Goal: Communication & Community: Answer question/provide support

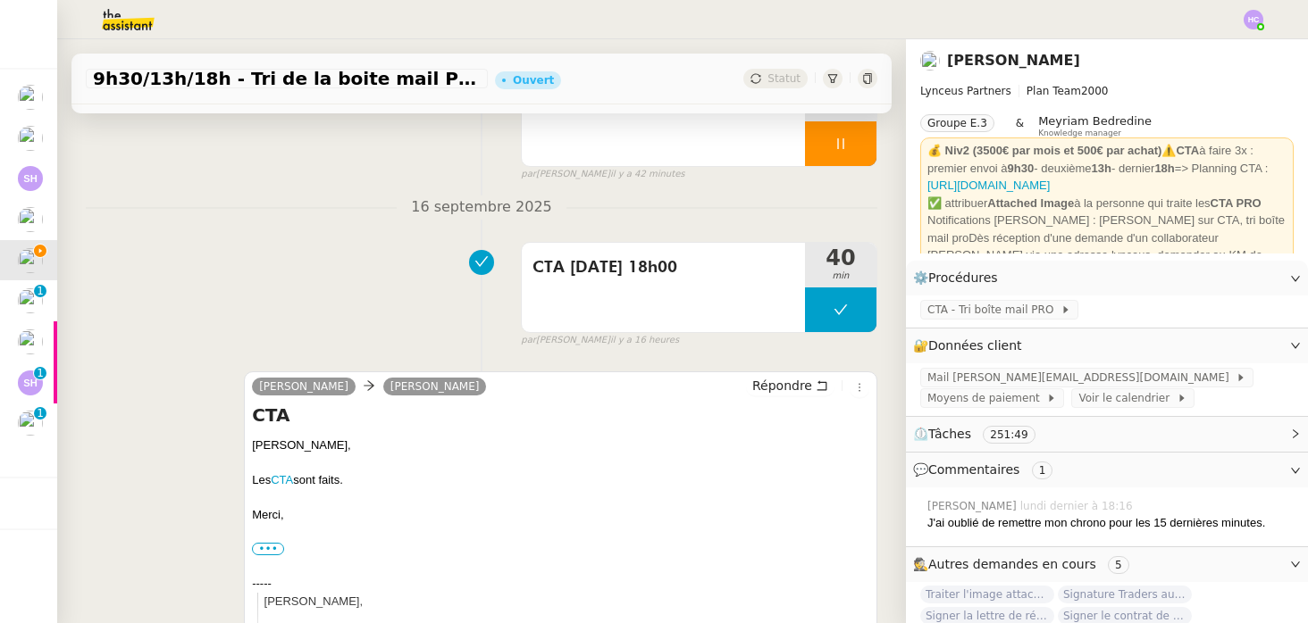
scroll to position [239, 0]
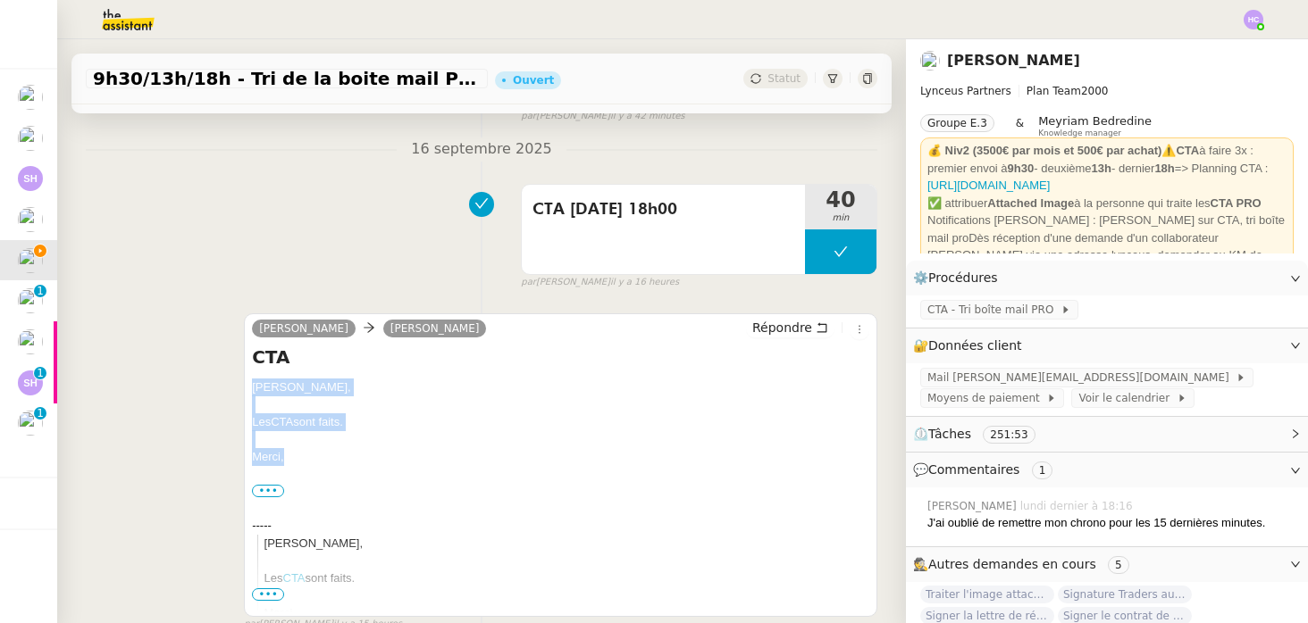
drag, startPoint x: 287, startPoint y: 458, endPoint x: 244, endPoint y: 384, distance: 85.6
click at [244, 384] on div "[PERSON_NAME] [PERSON_NAME] Répondre CTA [PERSON_NAME] CTA sont faits. [GEOGRAP…" at bounding box center [560, 466] width 633 height 304
copy div "[PERSON_NAME] CTA sont faits. [GEOGRAPHIC_DATA],"
click at [778, 324] on span "Répondre" at bounding box center [782, 328] width 60 height 18
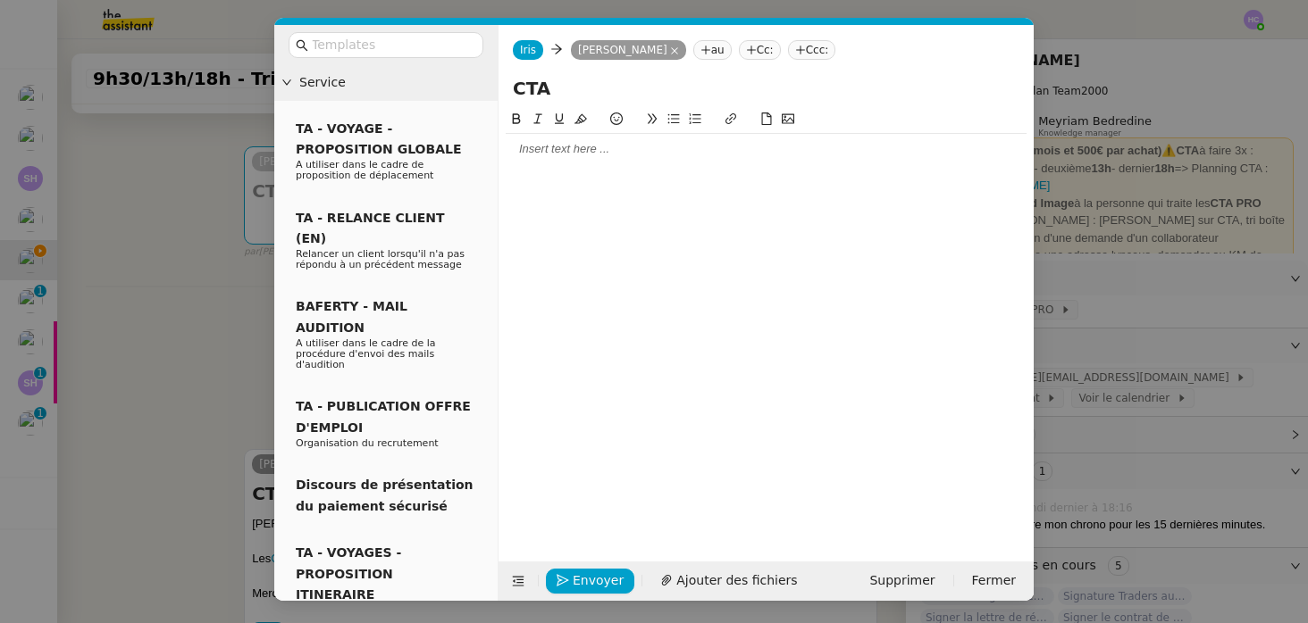
click at [548, 149] on div at bounding box center [766, 149] width 521 height 16
click at [546, 147] on div "BonjourPatrick," at bounding box center [766, 149] width 521 height 16
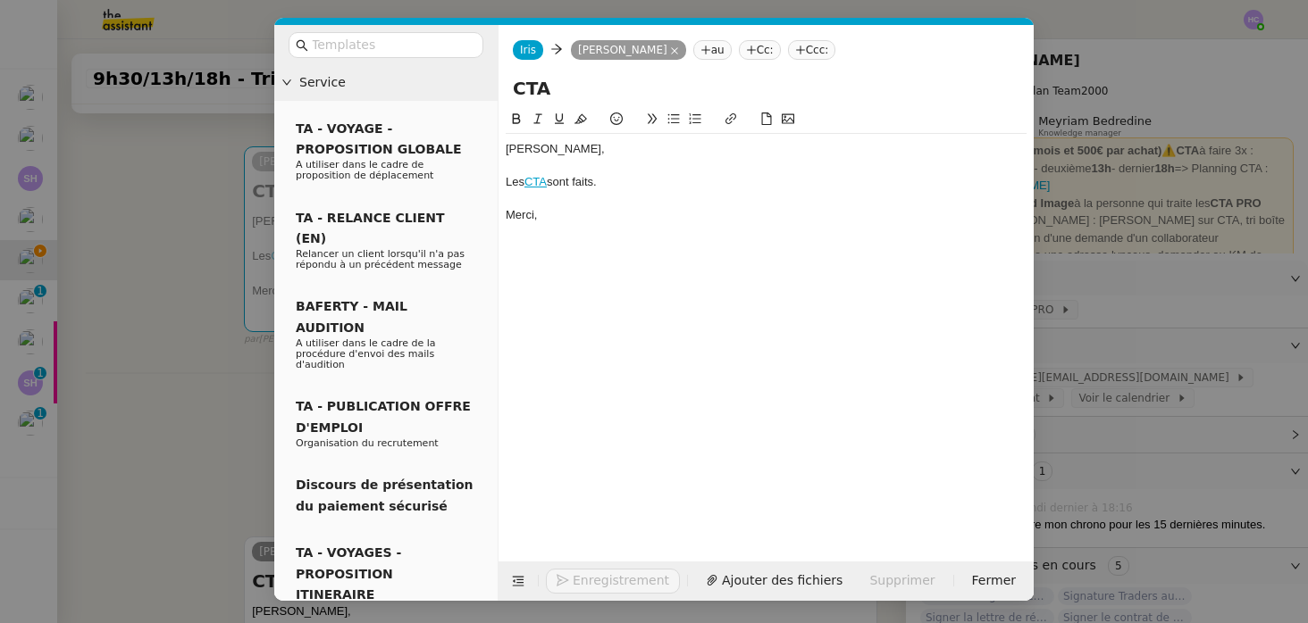
click at [569, 218] on div "Merci," at bounding box center [766, 215] width 521 height 16
click at [577, 584] on span "Envoyer" at bounding box center [598, 581] width 51 height 21
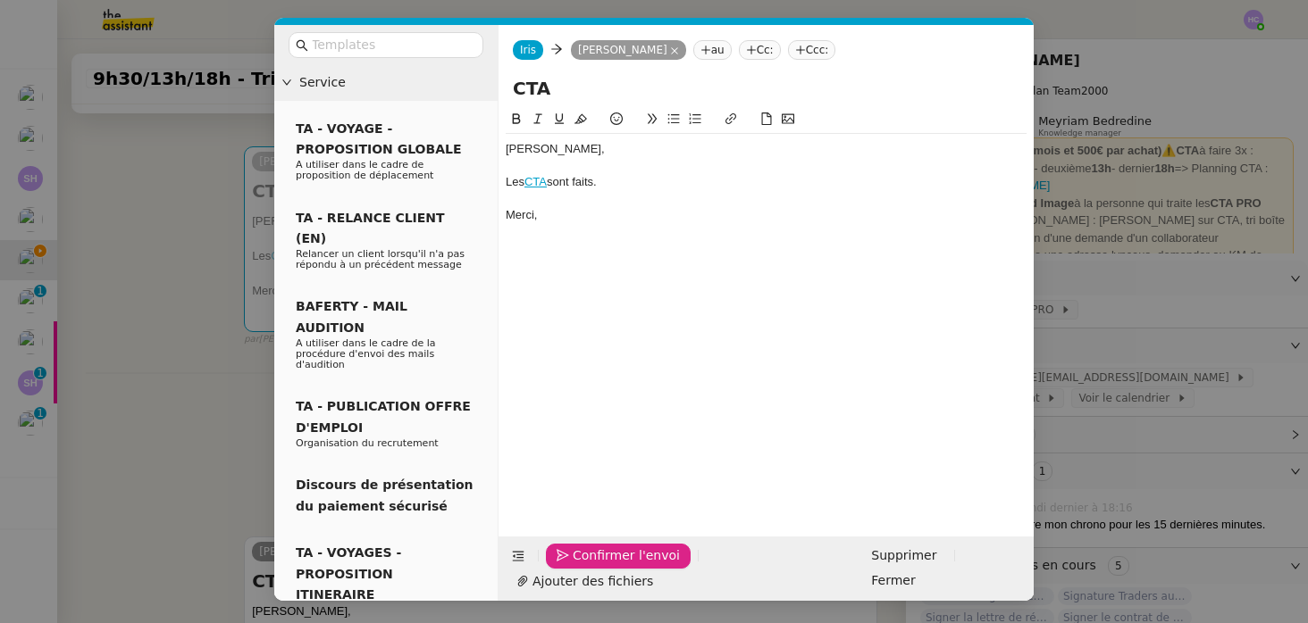
click at [577, 566] on span "Confirmer l'envoi" at bounding box center [626, 556] width 107 height 21
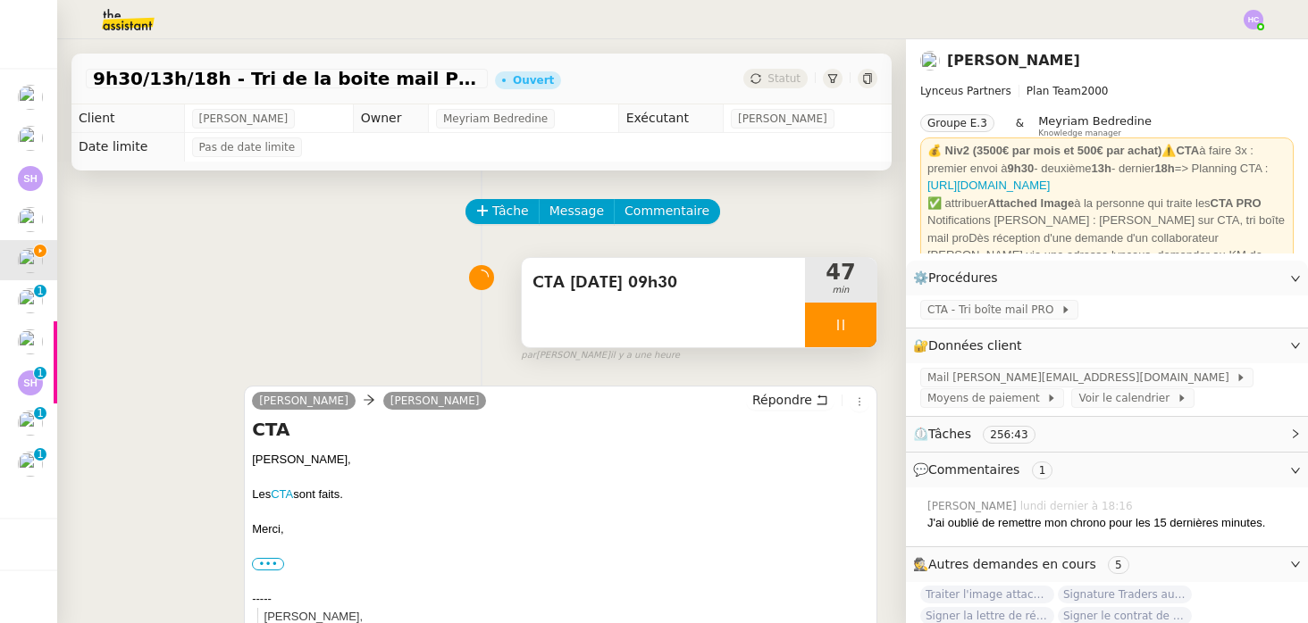
click at [846, 322] on icon at bounding box center [840, 325] width 14 height 14
click at [862, 325] on icon at bounding box center [858, 325] width 14 height 14
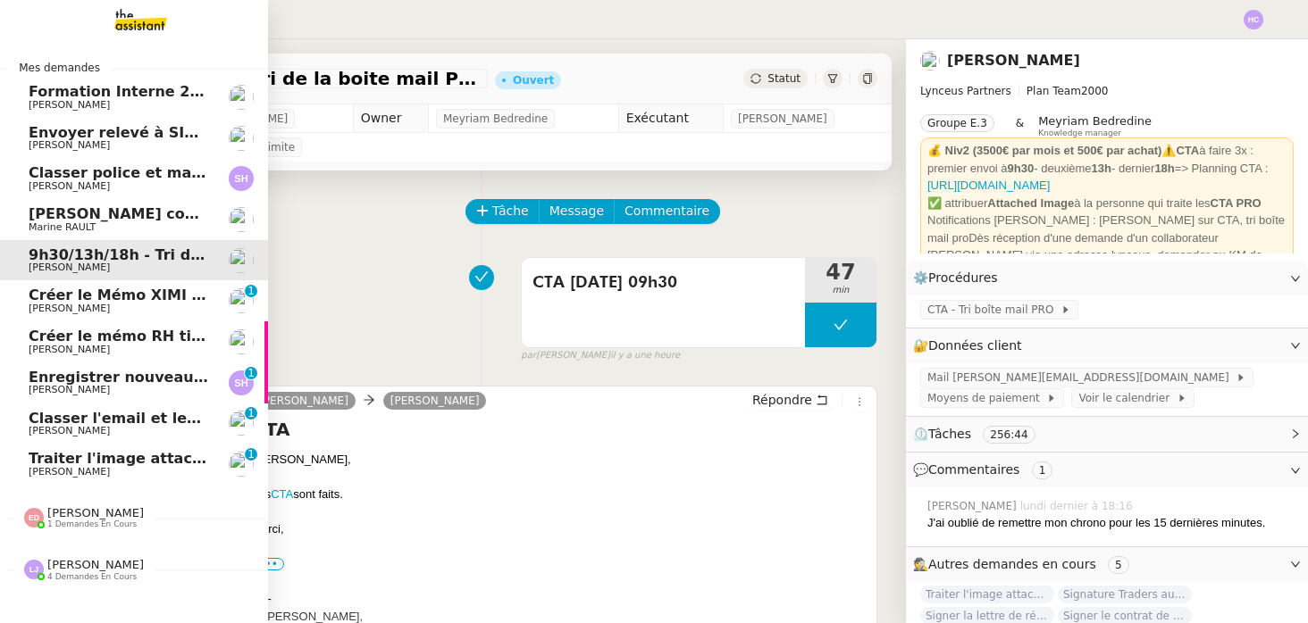
click at [38, 464] on span "Traiter l'image attachée" at bounding box center [125, 458] width 193 height 17
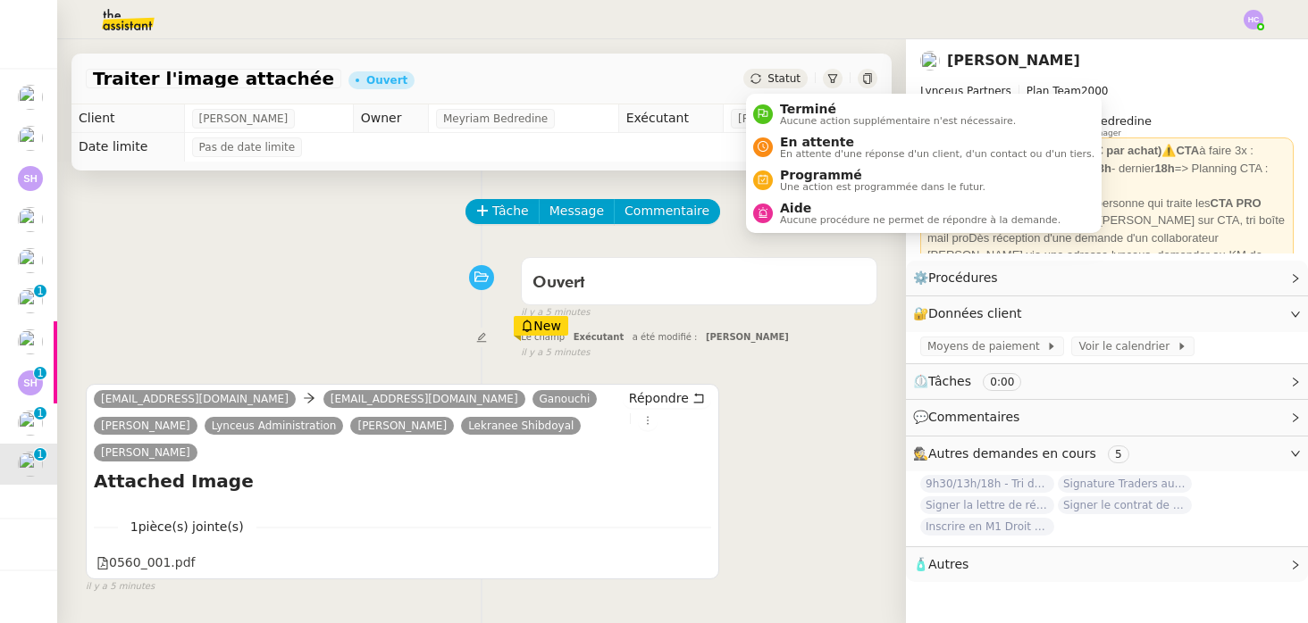
click at [776, 81] on span "Statut" at bounding box center [783, 78] width 33 height 13
click at [795, 110] on span "Terminé" at bounding box center [898, 109] width 236 height 14
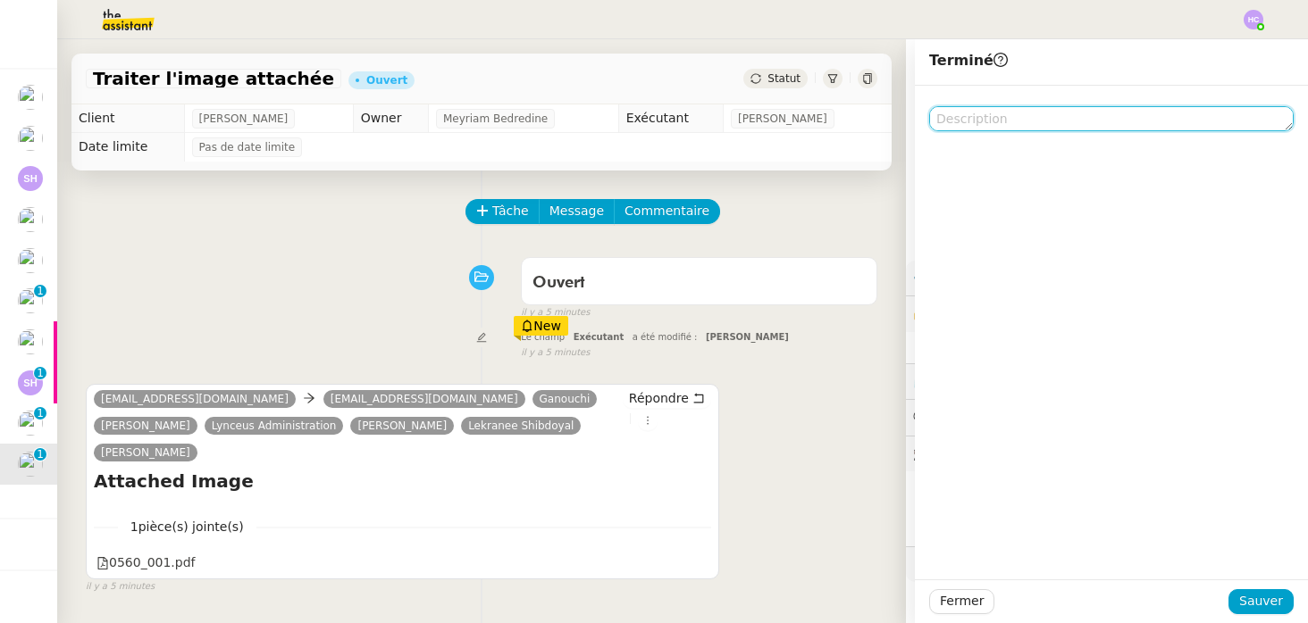
click at [958, 119] on textarea at bounding box center [1111, 118] width 364 height 25
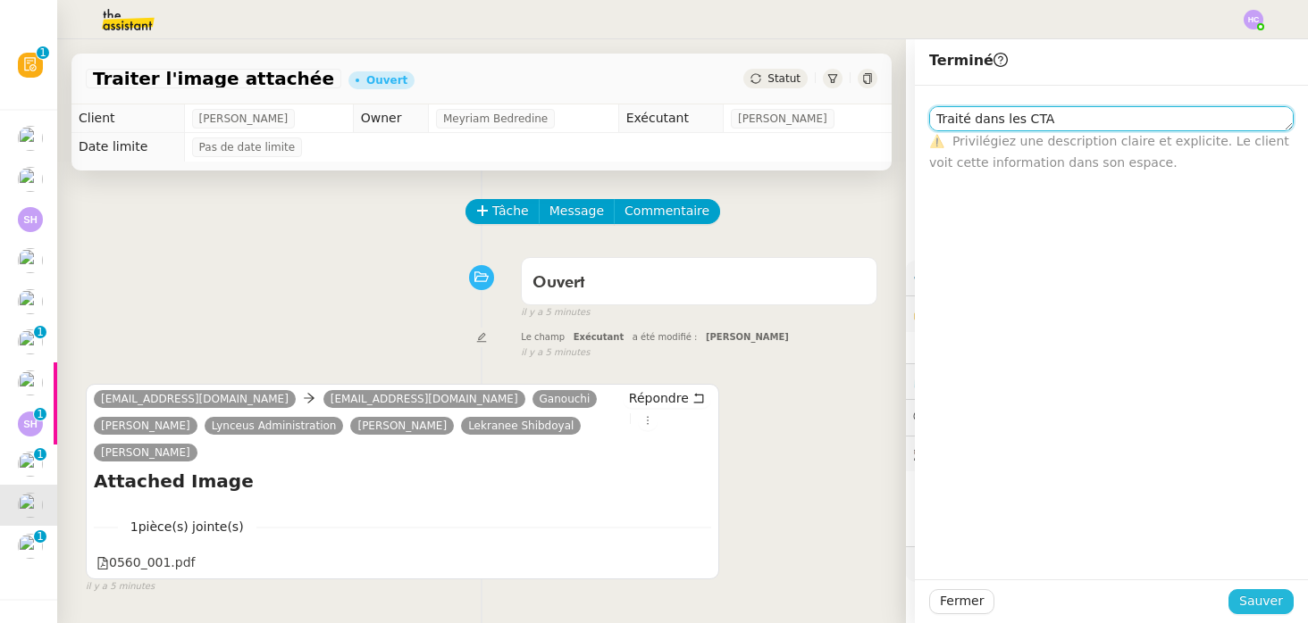
type textarea "Traité dans les CTA"
click at [1251, 603] on span "Sauver" at bounding box center [1261, 601] width 44 height 21
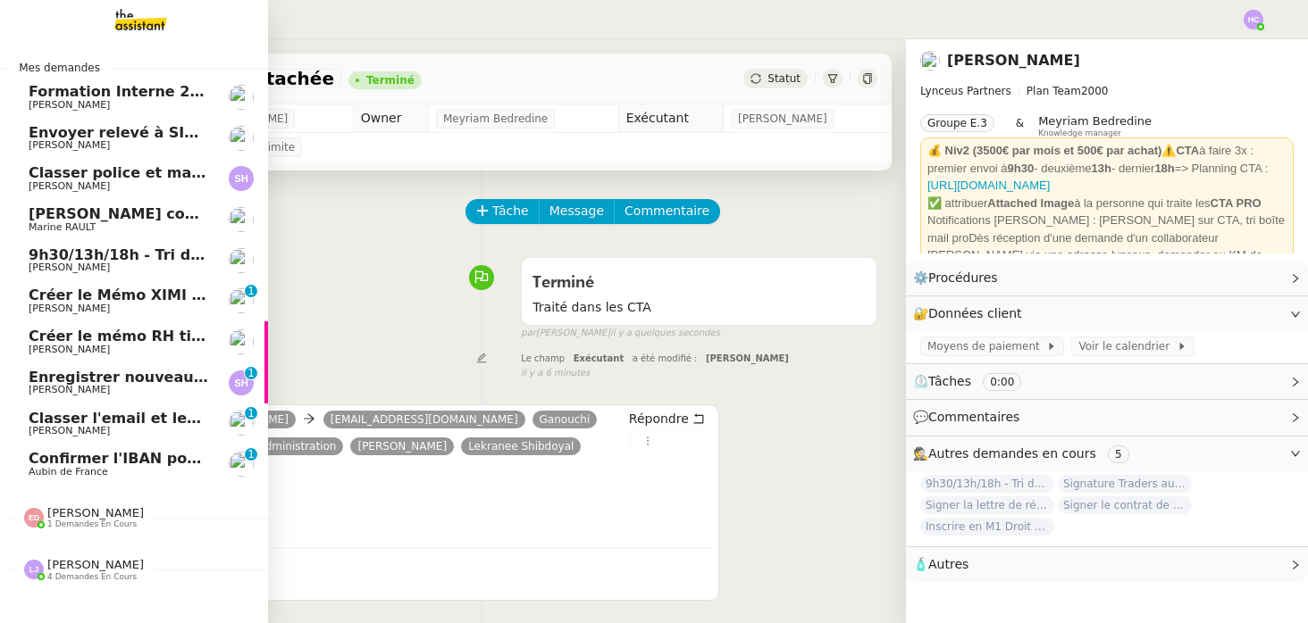
click at [148, 258] on span "9h30/13h/18h - Tri de la boite mail PRO - 12 septembre 2025" at bounding box center [273, 255] width 488 height 17
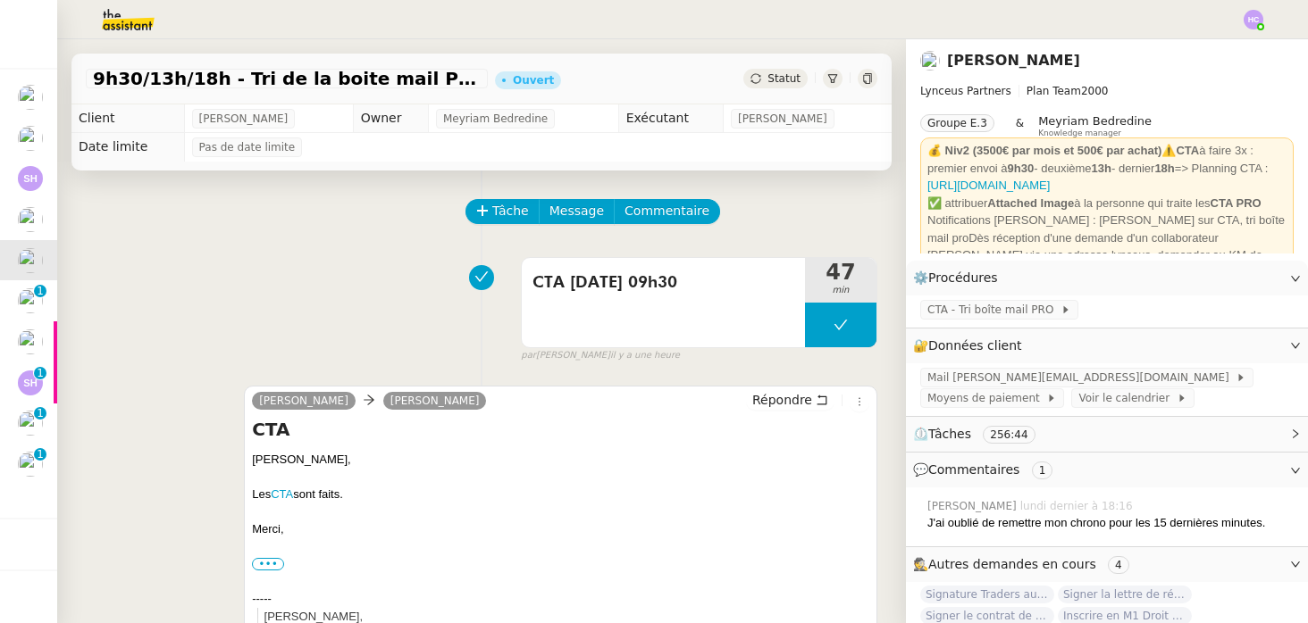
click at [793, 72] on span "Statut" at bounding box center [783, 78] width 33 height 13
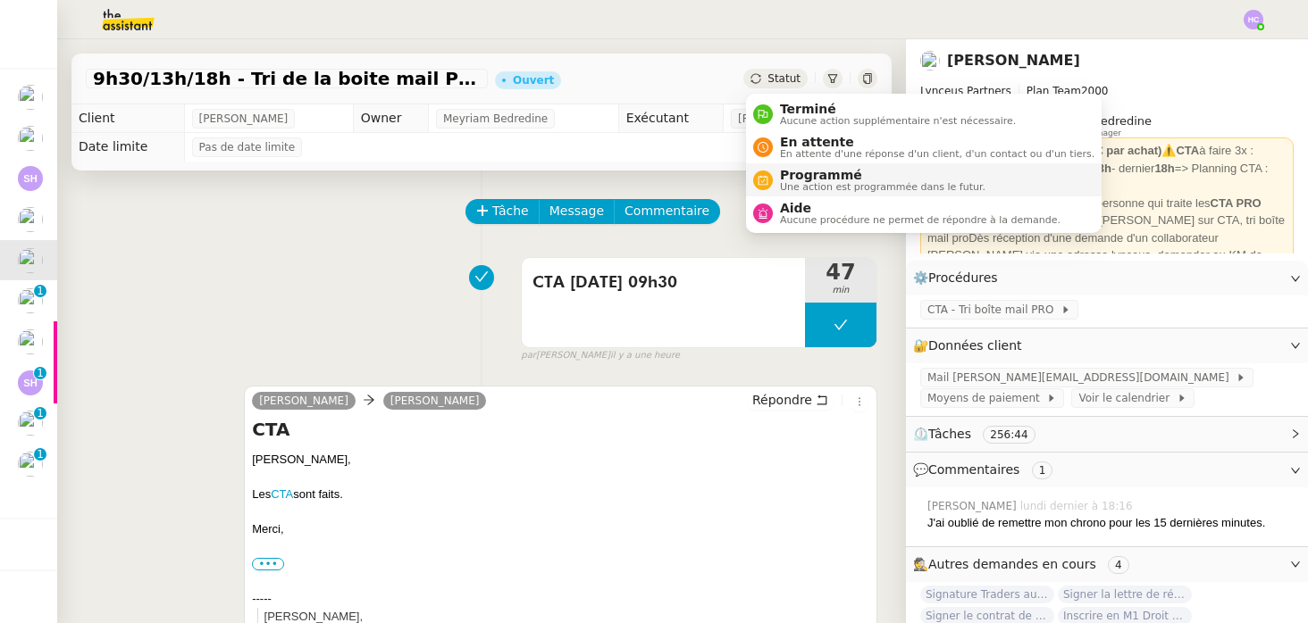
click at [819, 172] on span "Programmé" at bounding box center [882, 175] width 205 height 14
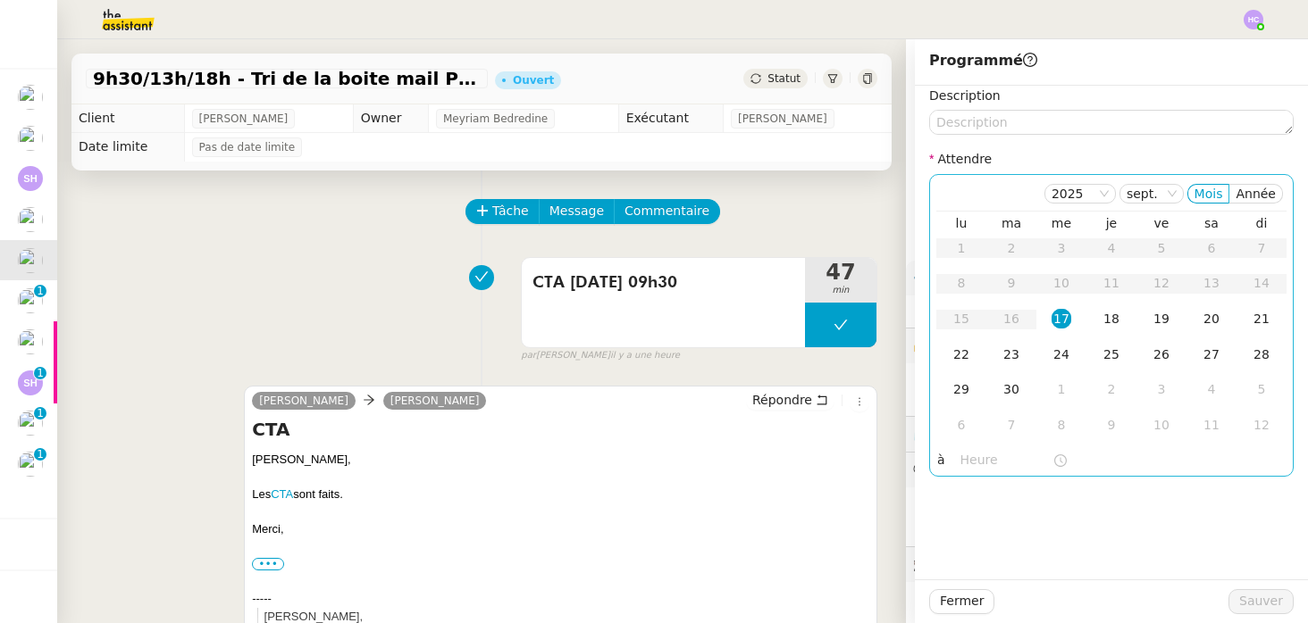
click at [1068, 318] on div "17" at bounding box center [1061, 319] width 20 height 20
click at [991, 456] on input "text" at bounding box center [1006, 460] width 92 height 21
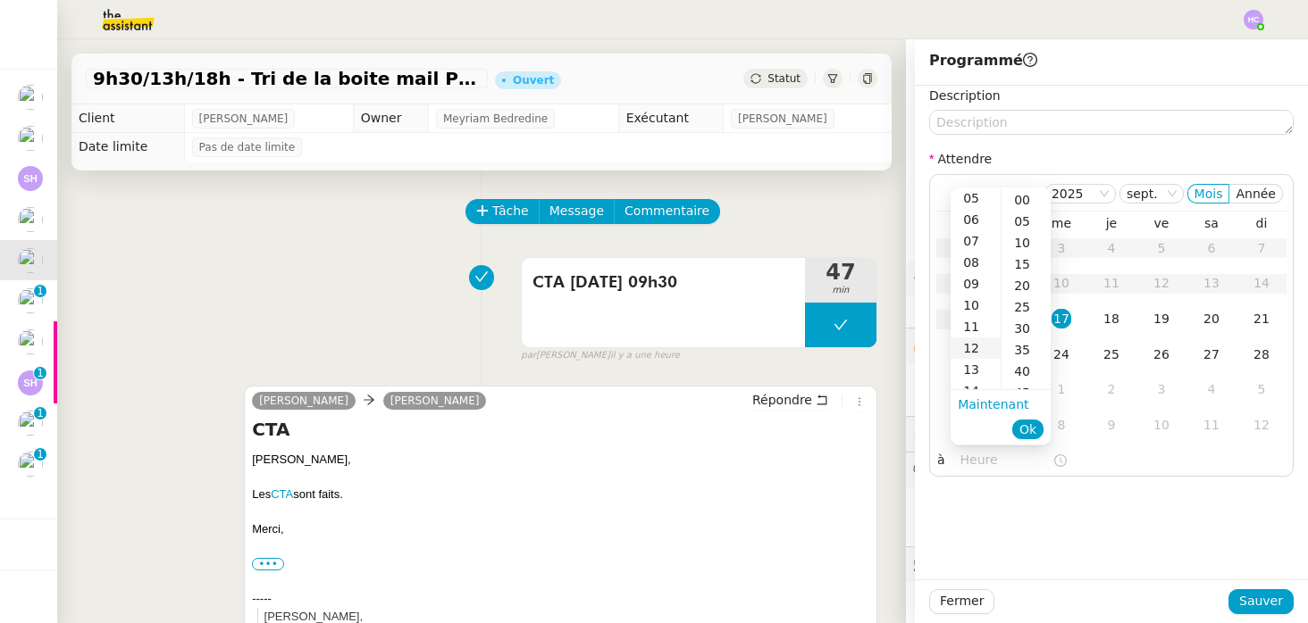
click at [977, 349] on div "12" at bounding box center [975, 348] width 50 height 21
click at [1025, 202] on div "00" at bounding box center [1025, 199] width 49 height 21
type input "12:00"
click at [1034, 426] on span "Ok" at bounding box center [1027, 430] width 17 height 18
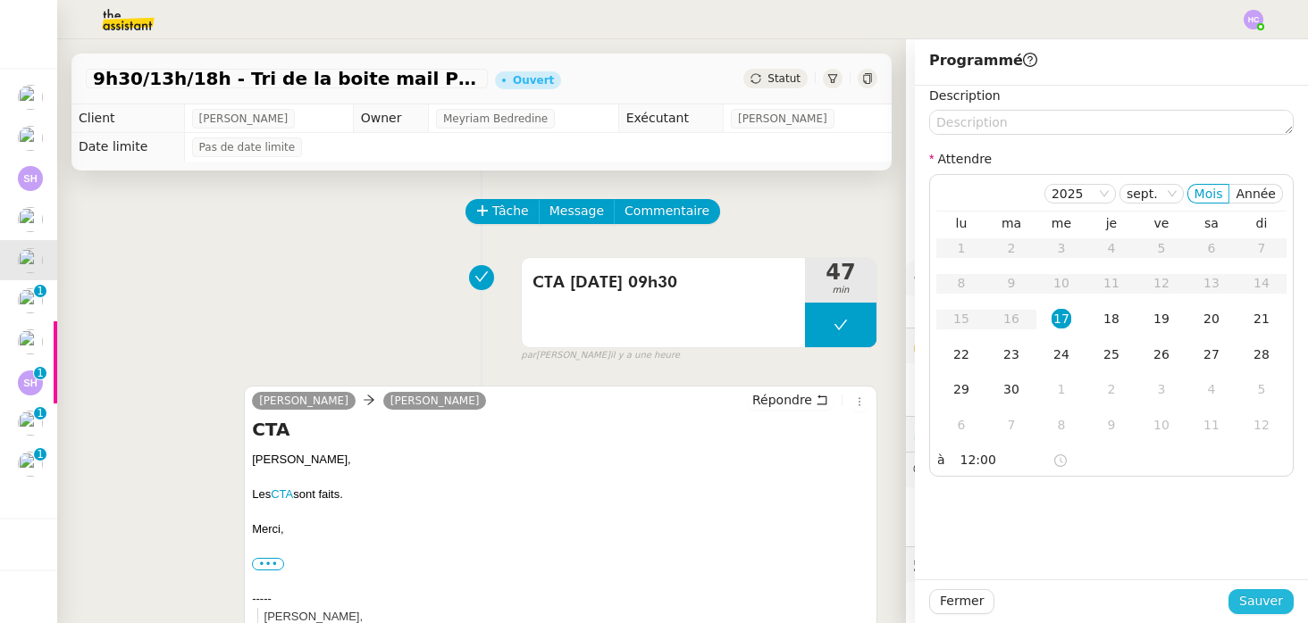
click at [1248, 599] on span "Sauver" at bounding box center [1261, 601] width 44 height 21
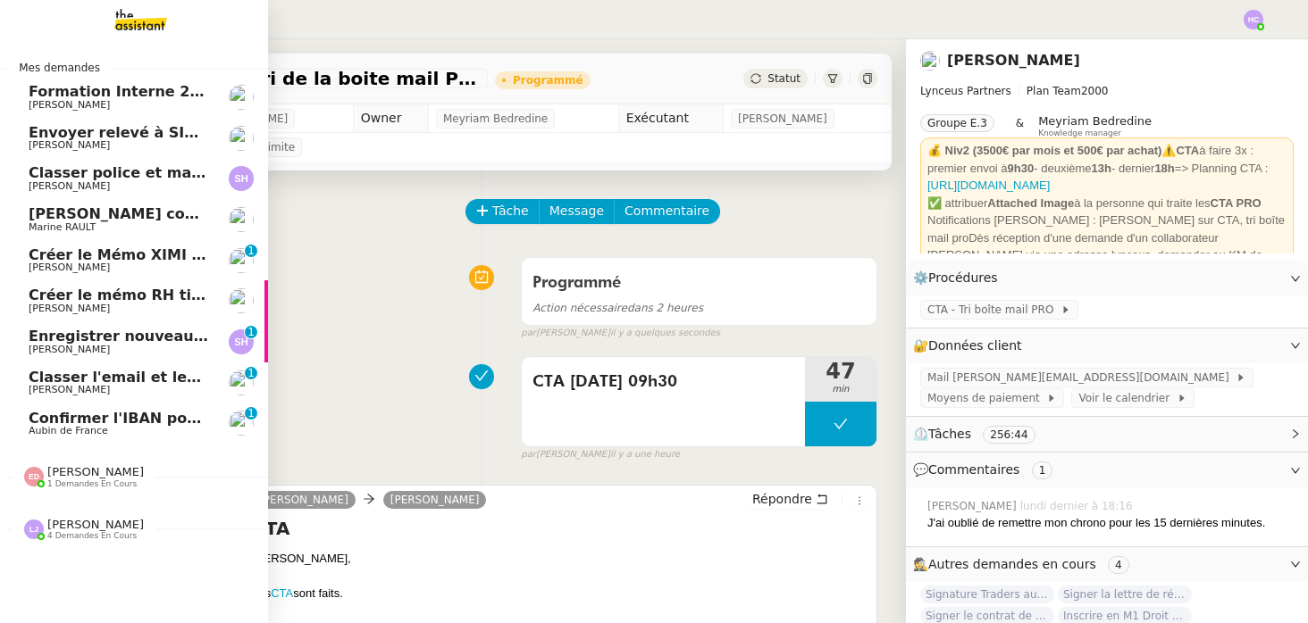
click at [113, 258] on span "Créer le Mémo XIMI « Ma première facturation »" at bounding box center [223, 255] width 389 height 17
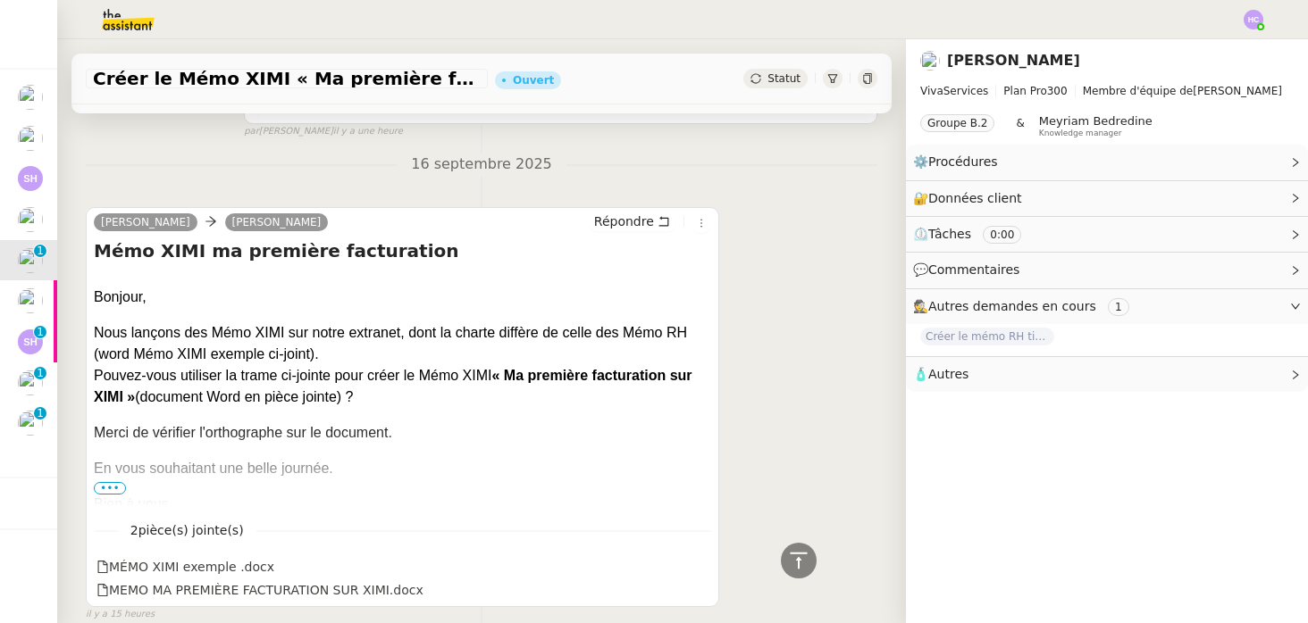
scroll to position [582, 0]
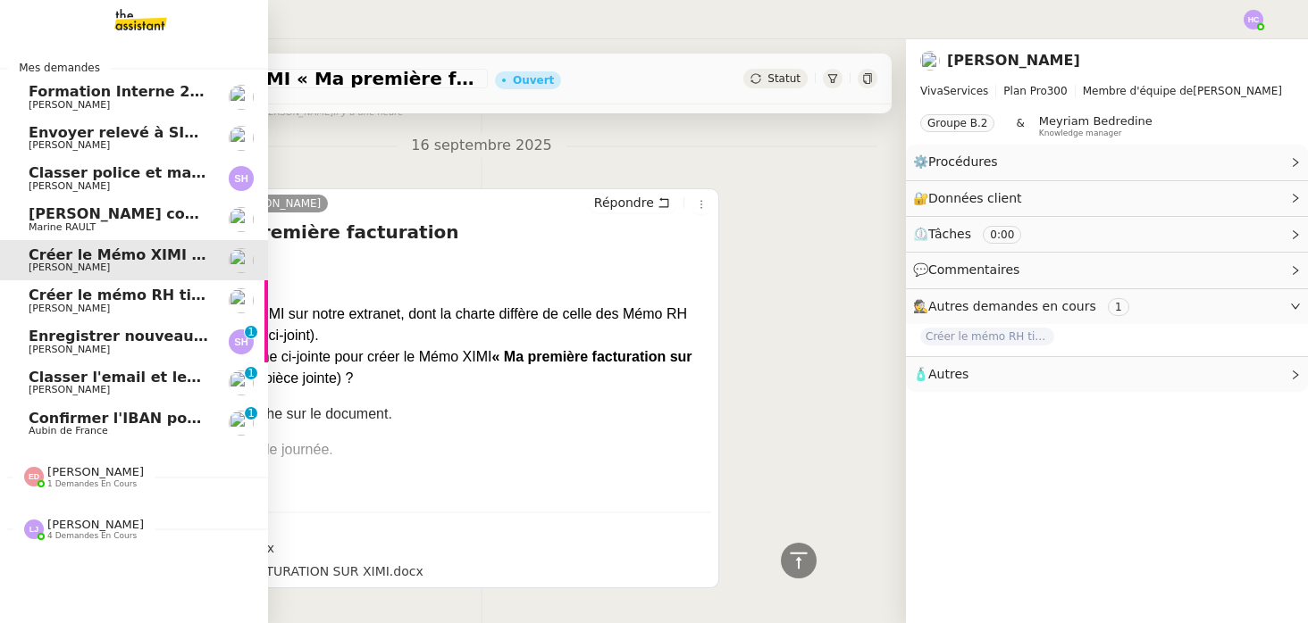
click at [161, 299] on span "Créer le mémo RH tickets restaurant" at bounding box center [177, 295] width 296 height 17
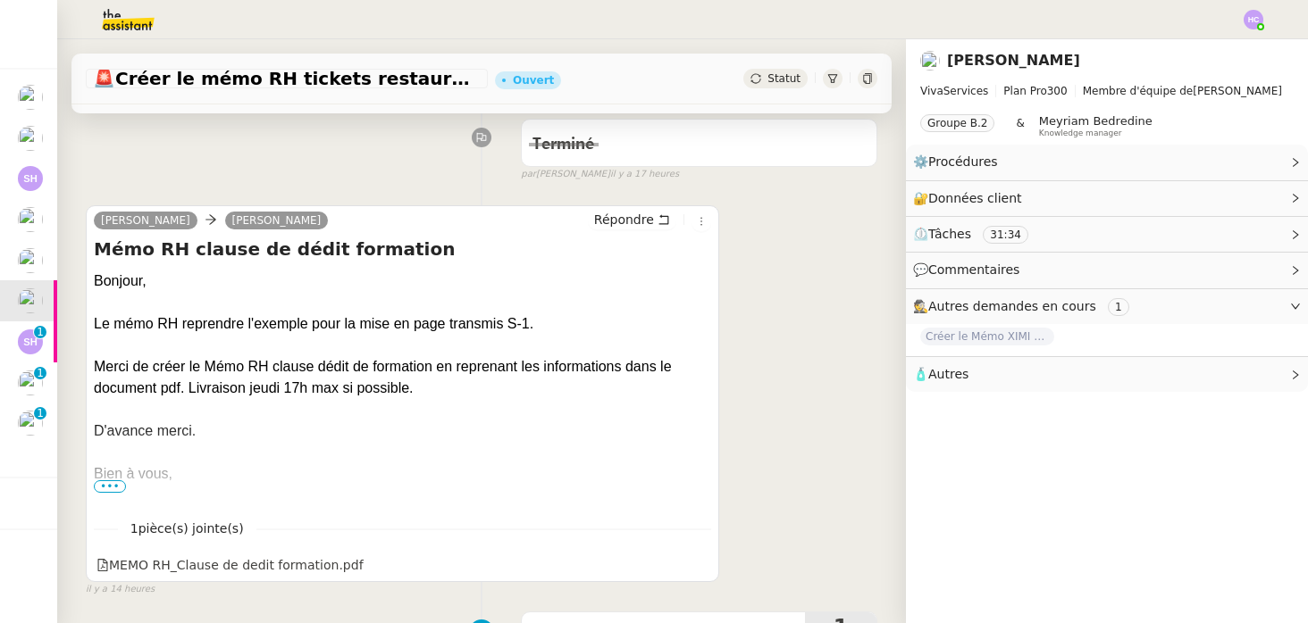
scroll to position [385, 0]
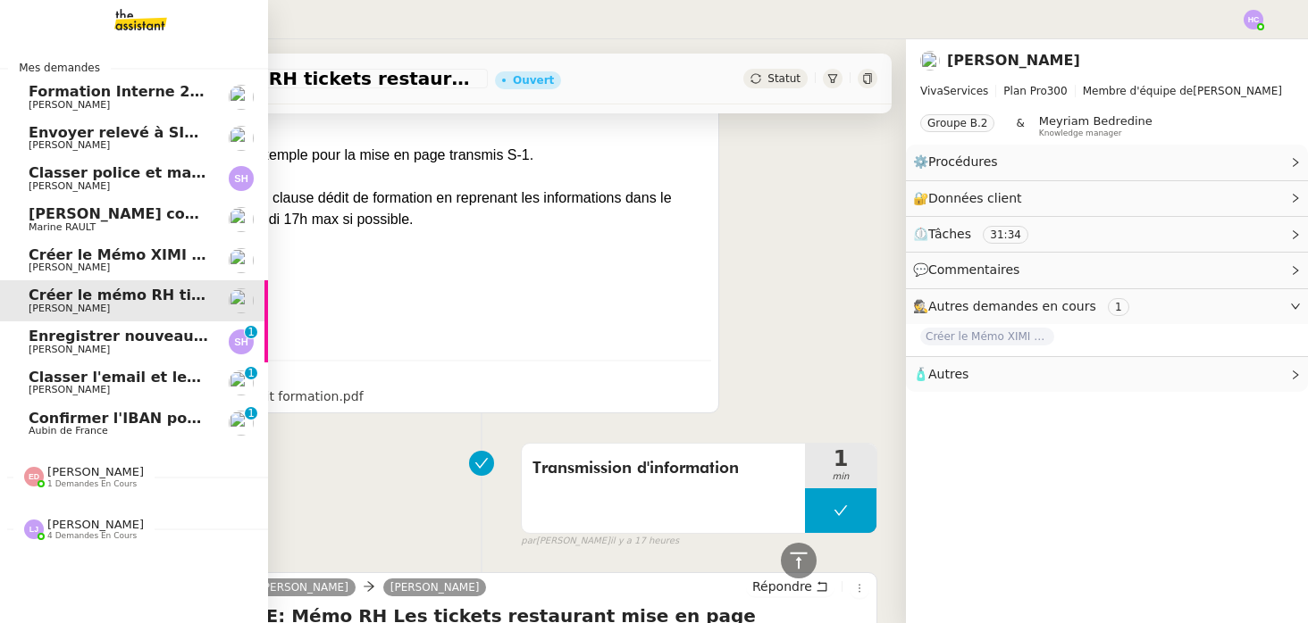
click at [85, 335] on span "Enregistrer nouveau client et contrat" at bounding box center [179, 336] width 300 height 17
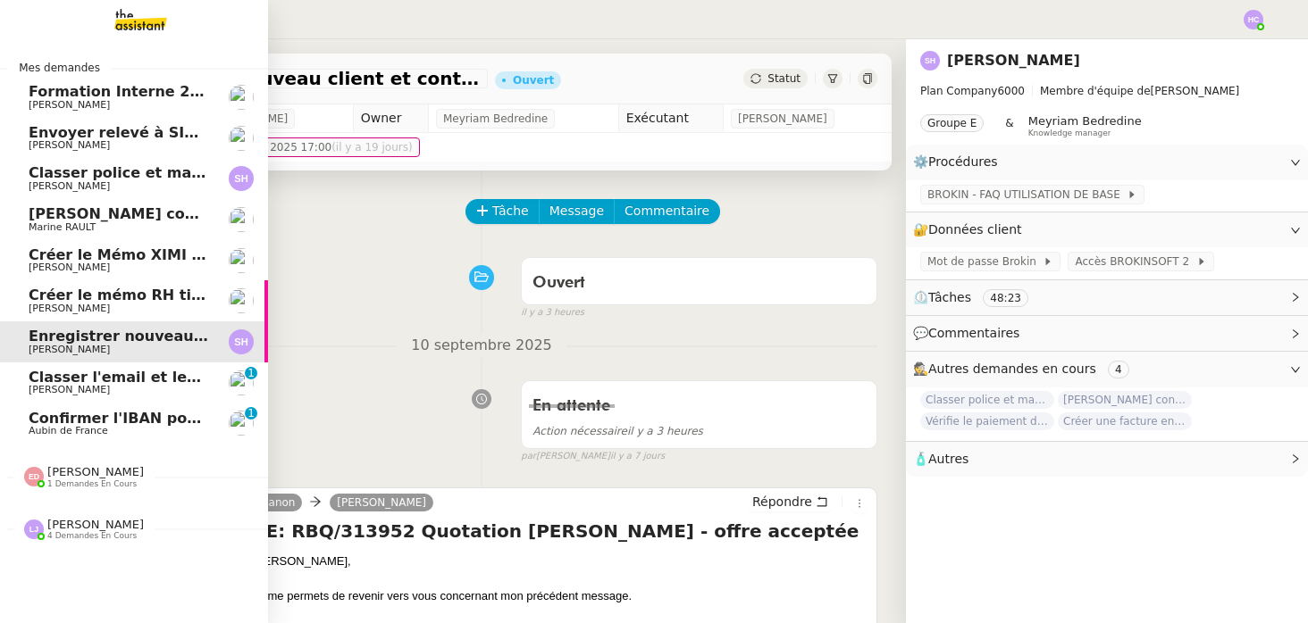
click at [88, 379] on span "Classer l'email et les fichiers" at bounding box center [144, 377] width 231 height 17
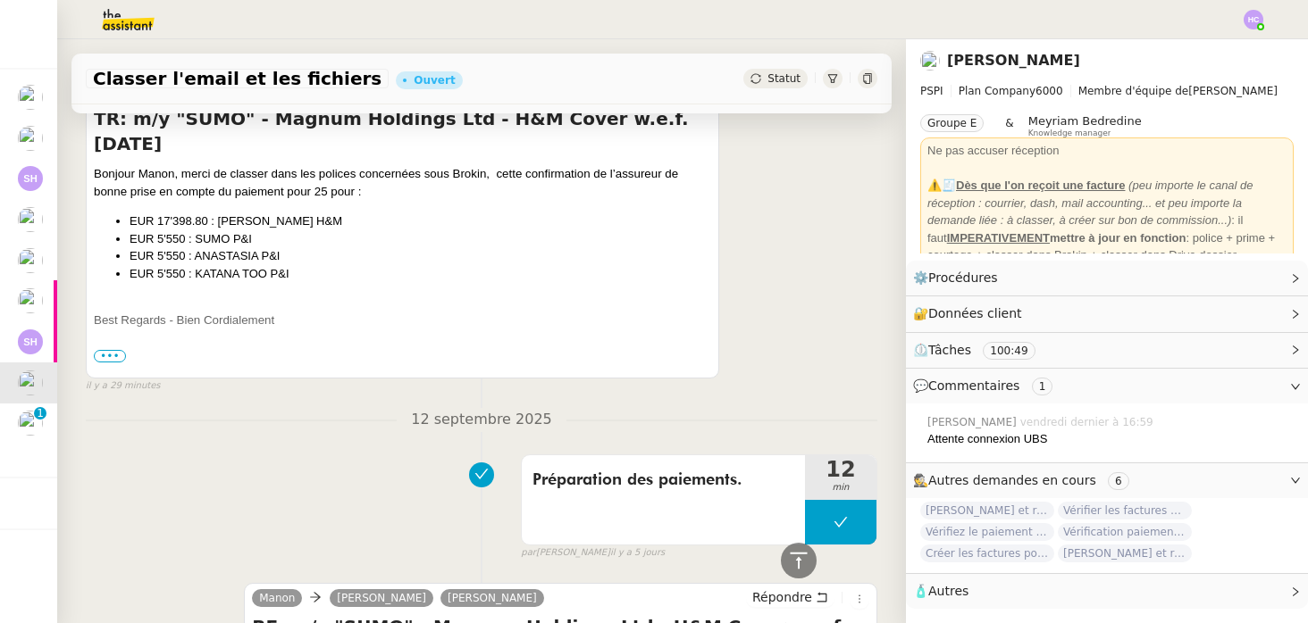
scroll to position [452, 0]
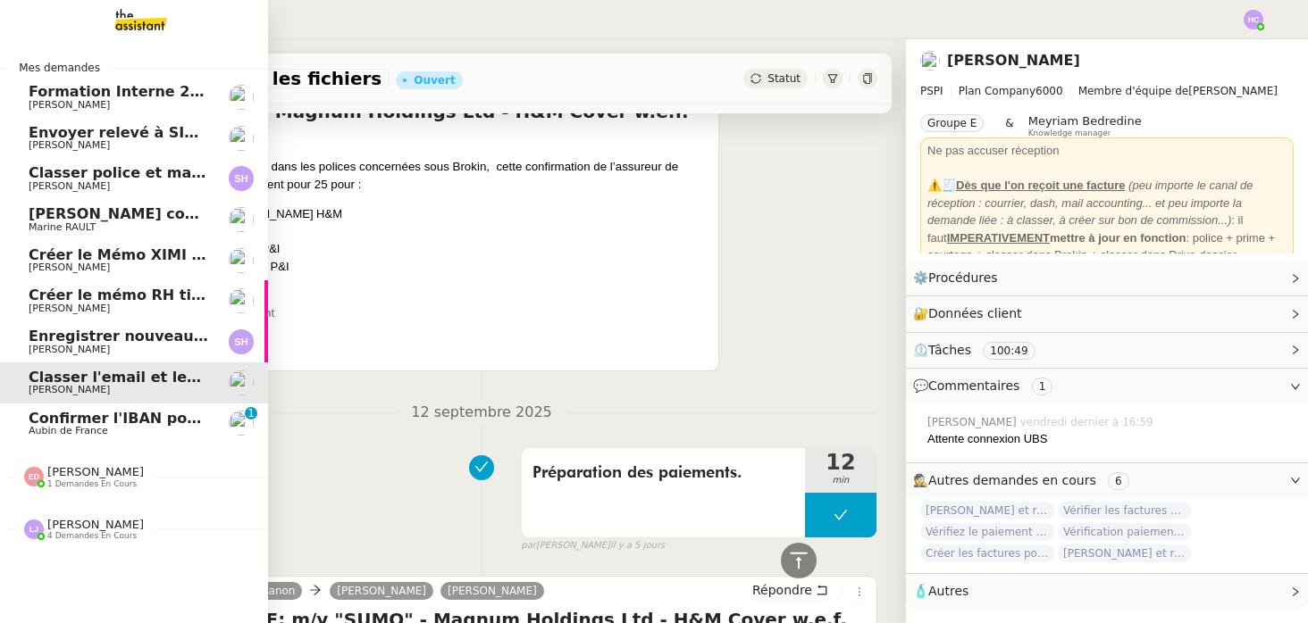
click at [47, 419] on span "Confirmer l'IBAN pour remboursement" at bounding box center [183, 418] width 309 height 17
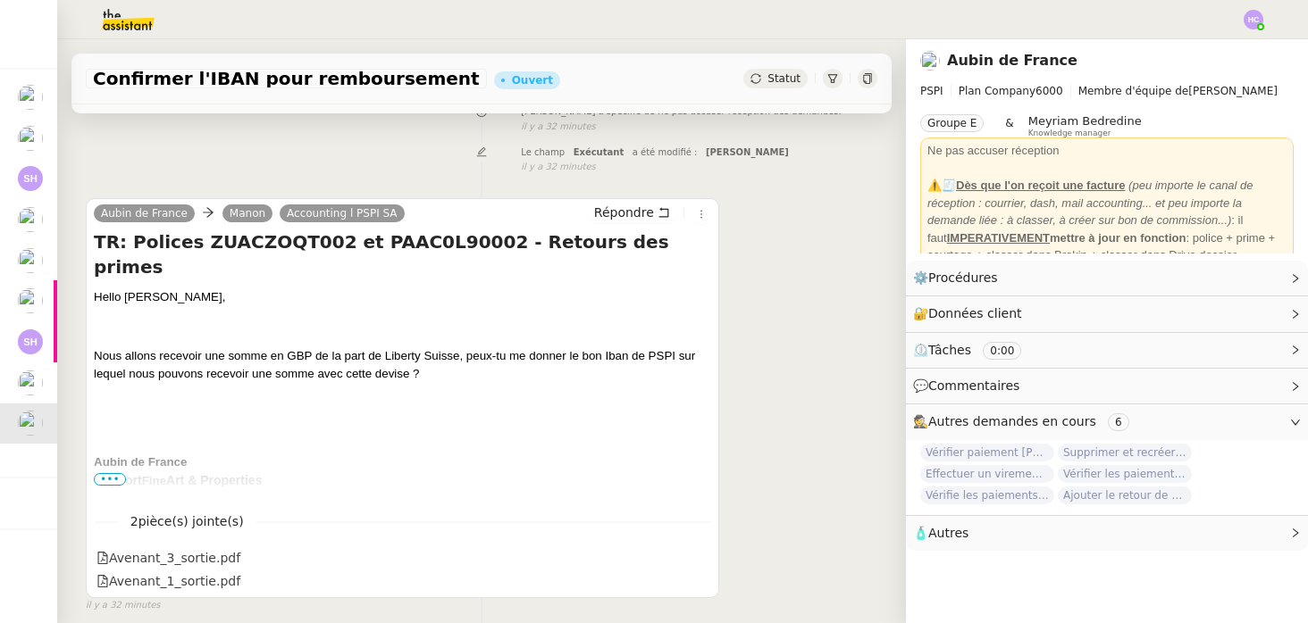
scroll to position [215, 0]
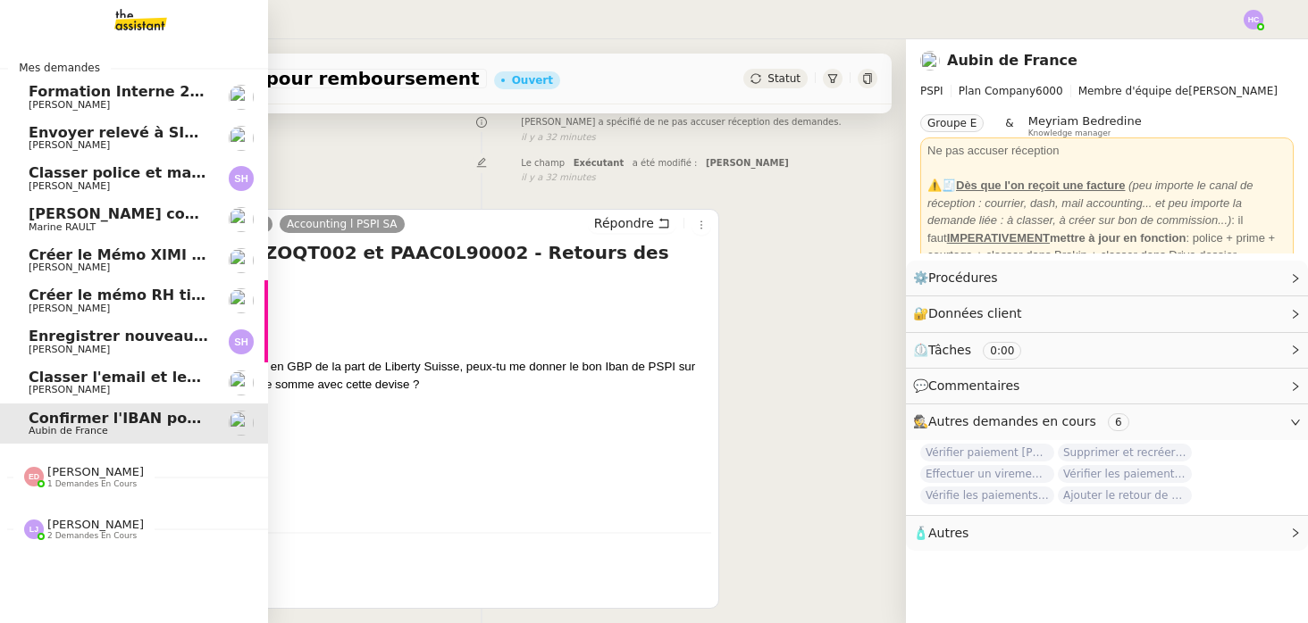
click at [51, 376] on span "Classer l'email et les fichiers" at bounding box center [144, 377] width 231 height 17
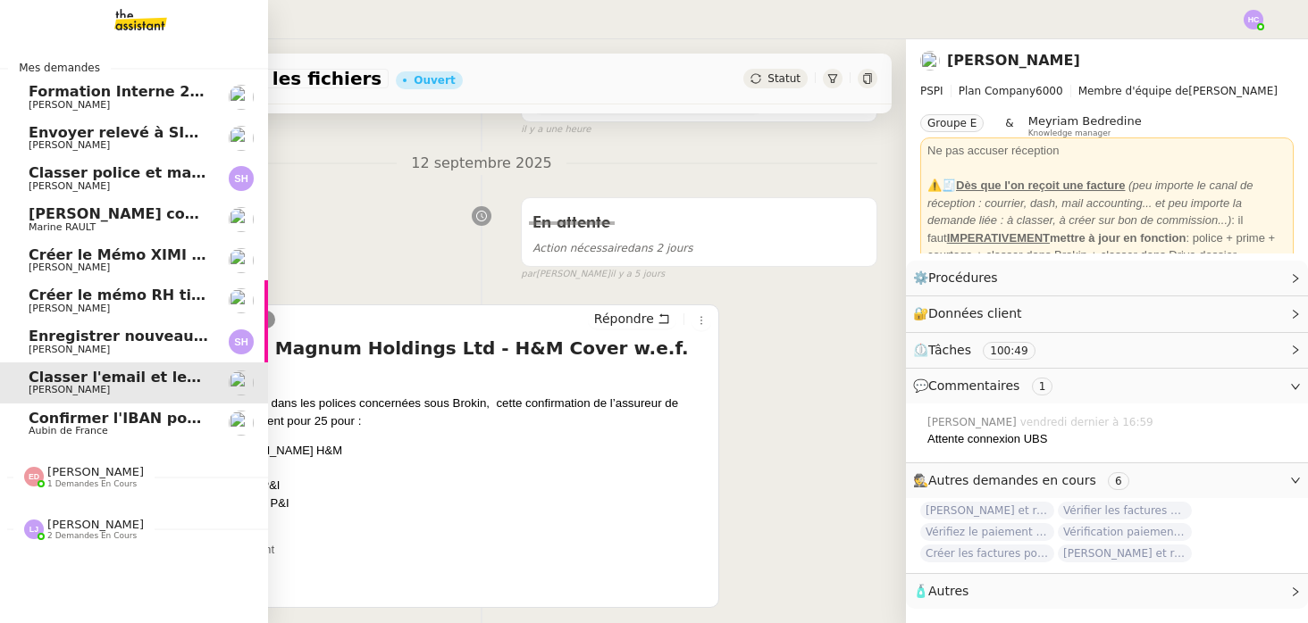
click at [95, 420] on span "Confirmer l'IBAN pour remboursement" at bounding box center [183, 418] width 309 height 17
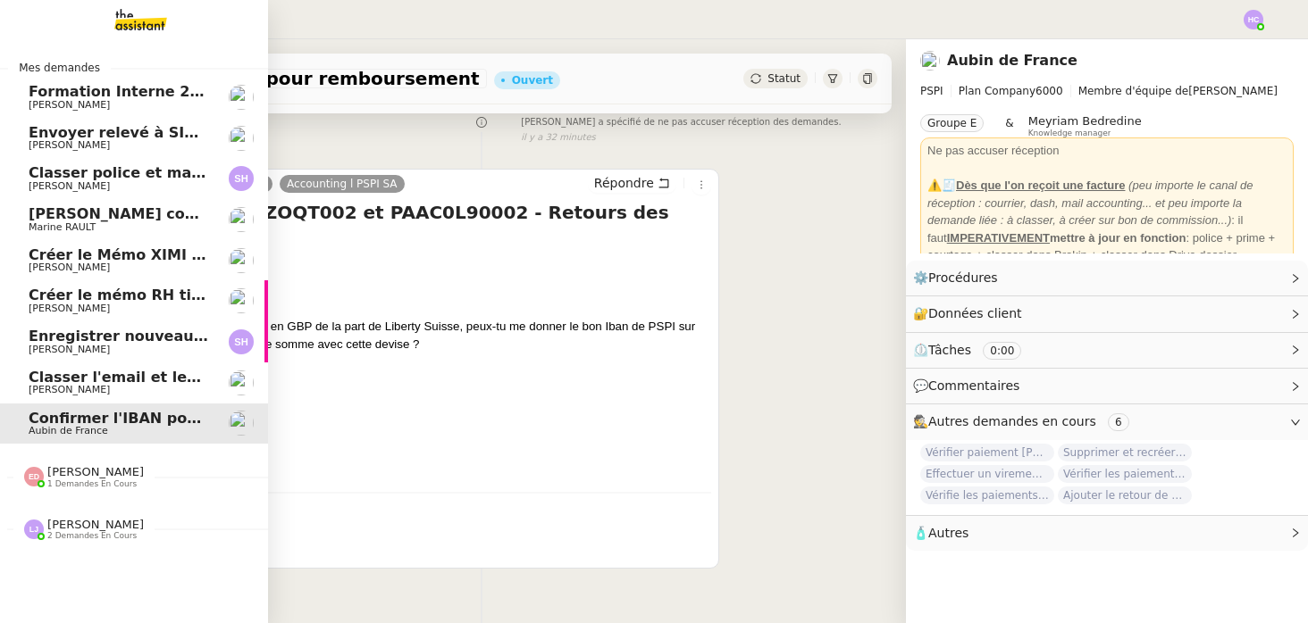
click at [49, 141] on span "[PERSON_NAME]" at bounding box center [69, 145] width 81 height 12
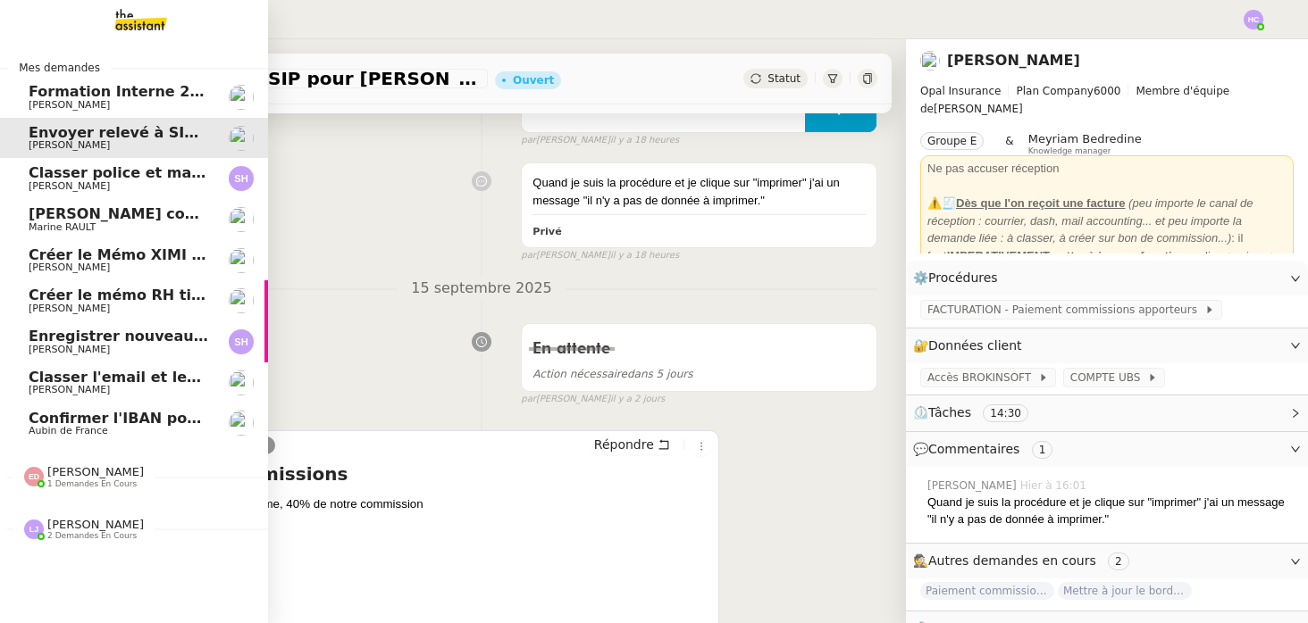
click at [141, 172] on span "Classer police et mandat dans brokin" at bounding box center [179, 172] width 300 height 17
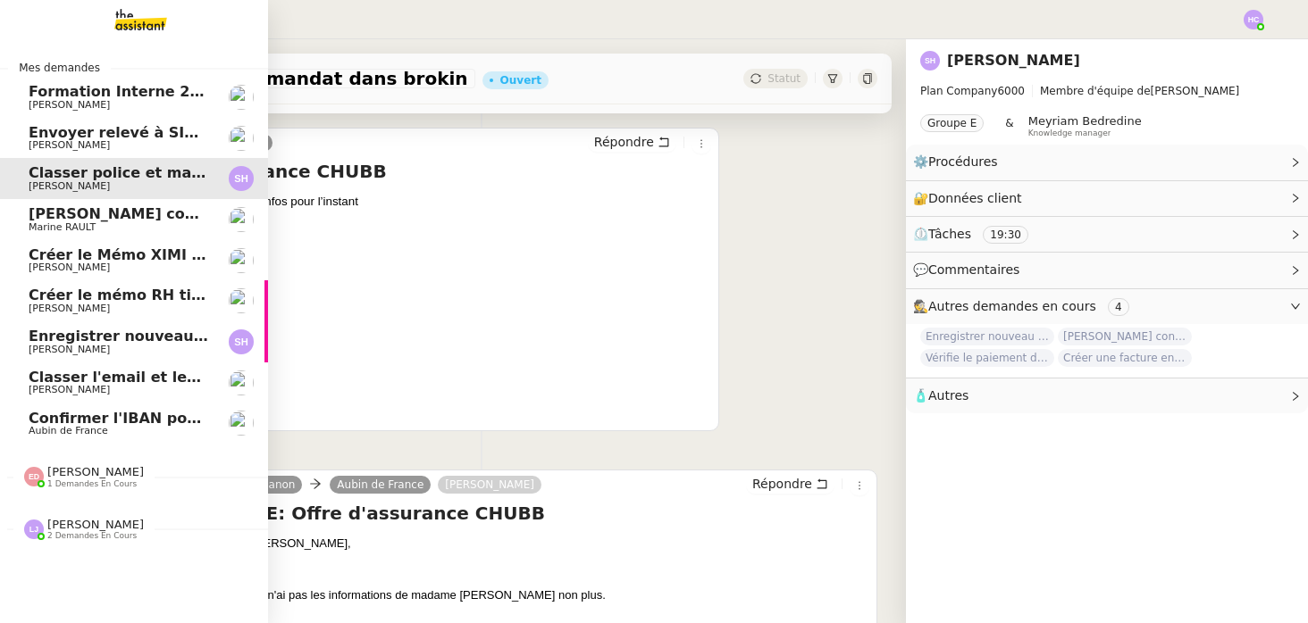
click at [88, 215] on span "[PERSON_NAME] contrat d'archi sur site de l'ordre" at bounding box center [232, 213] width 406 height 17
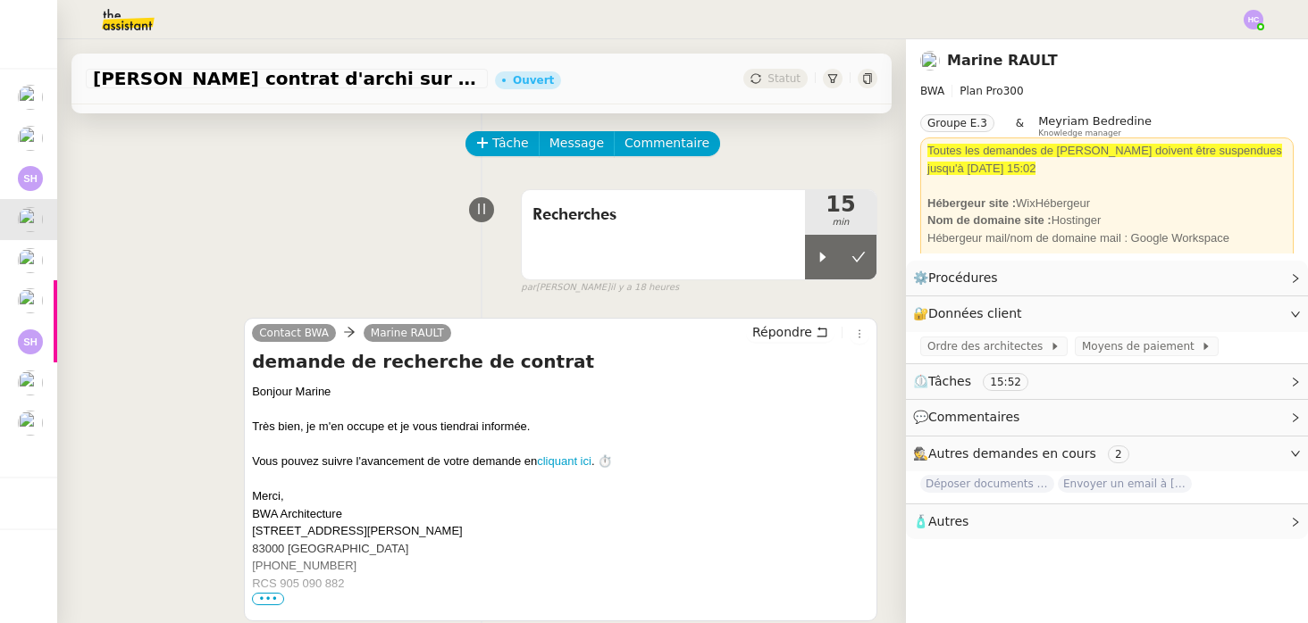
scroll to position [483, 0]
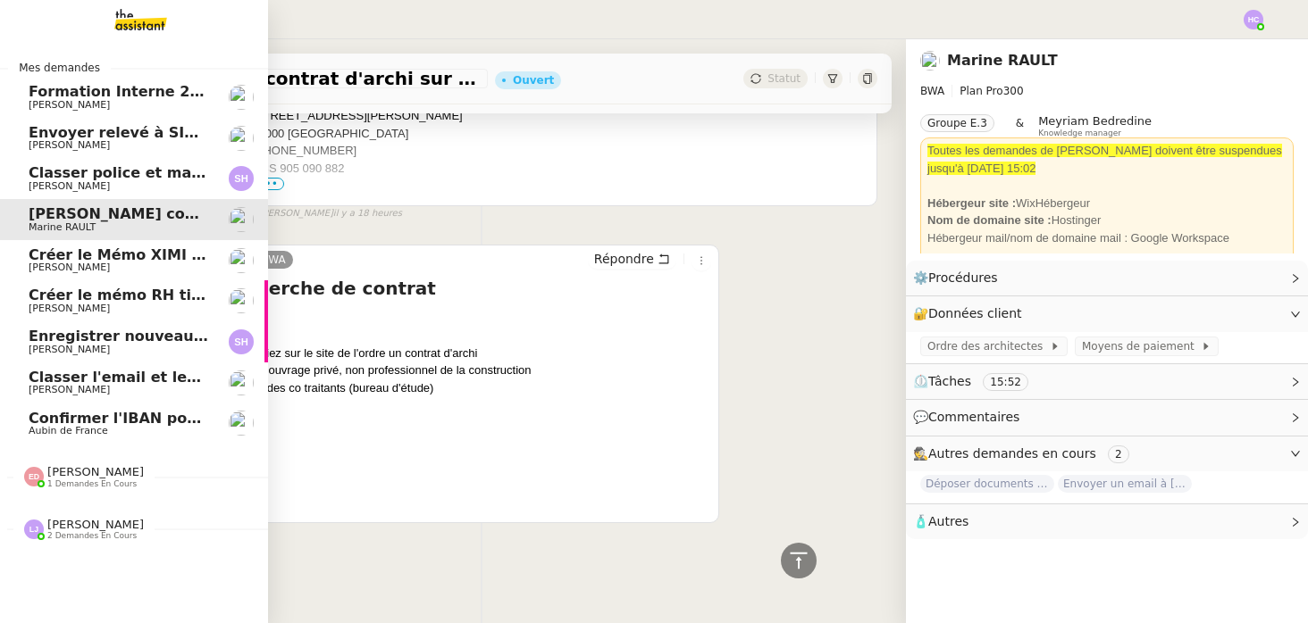
click at [66, 261] on span "Créer le Mémo XIMI « Ma première facturation »" at bounding box center [223, 255] width 389 height 17
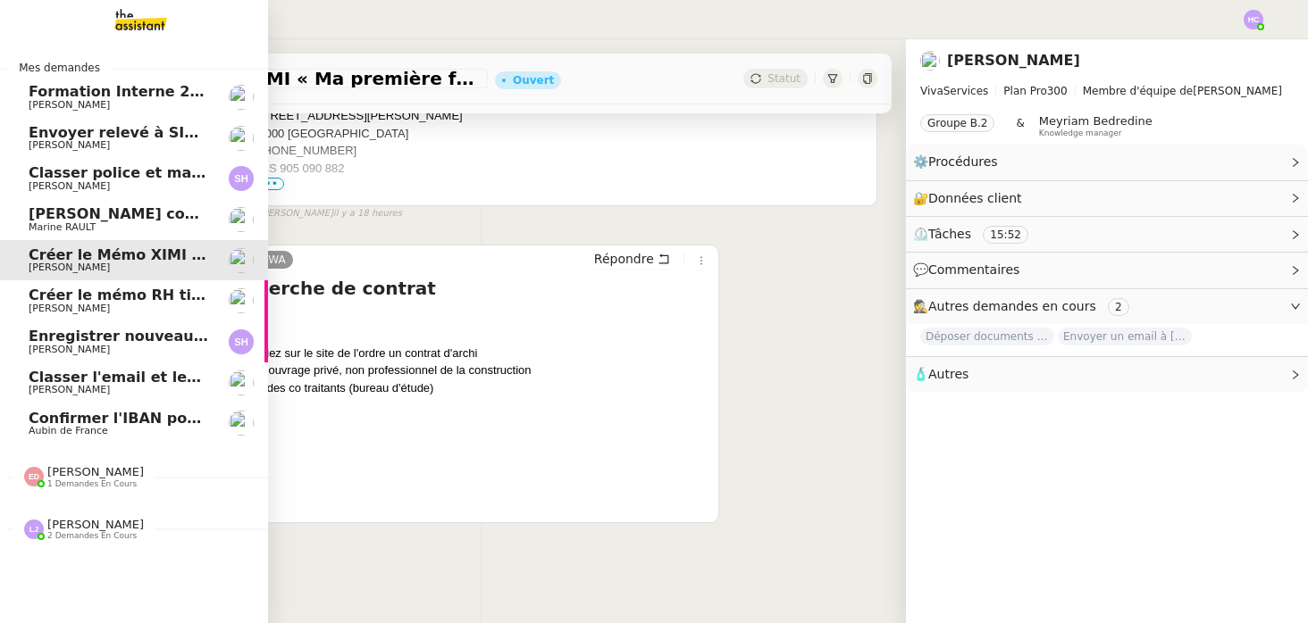
scroll to position [227, 0]
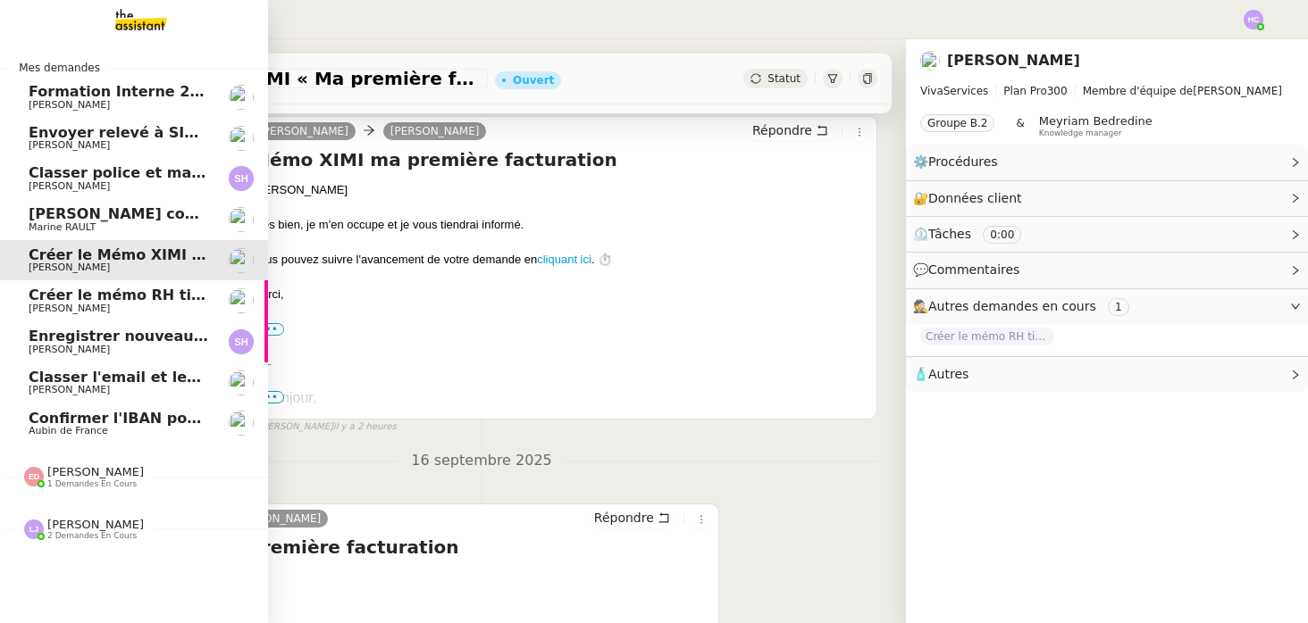
click at [78, 304] on span "[PERSON_NAME]" at bounding box center [69, 309] width 81 height 12
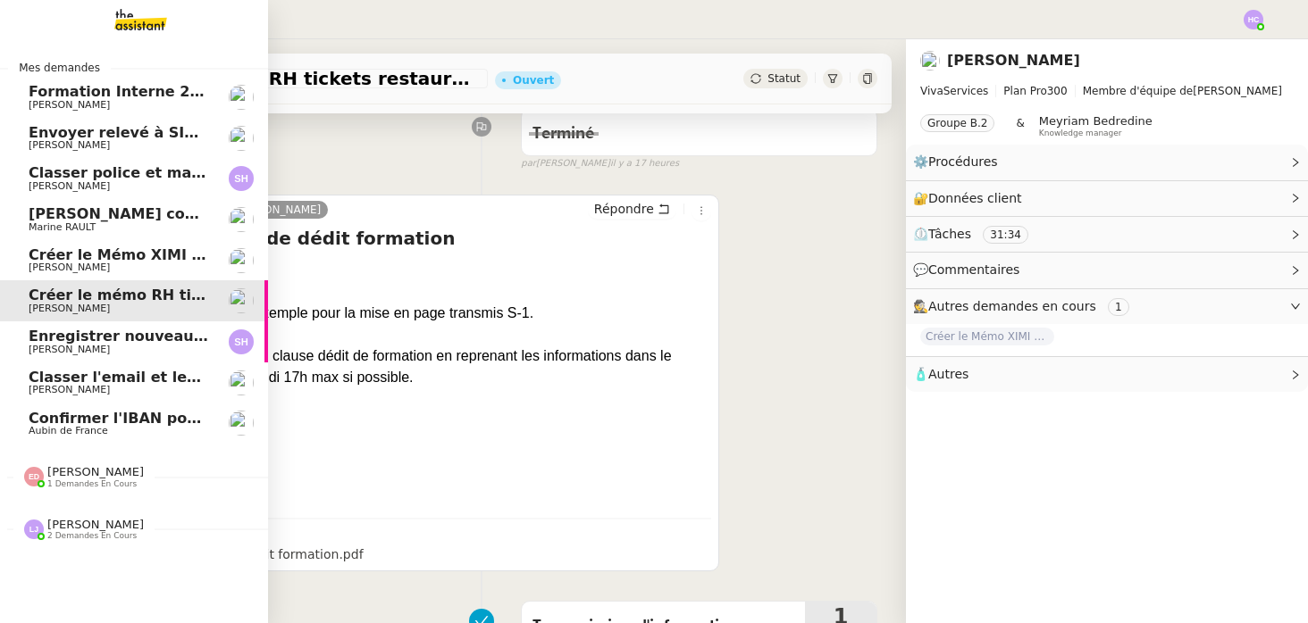
click at [89, 342] on span "Enregistrer nouveau client et contrat" at bounding box center [179, 336] width 300 height 17
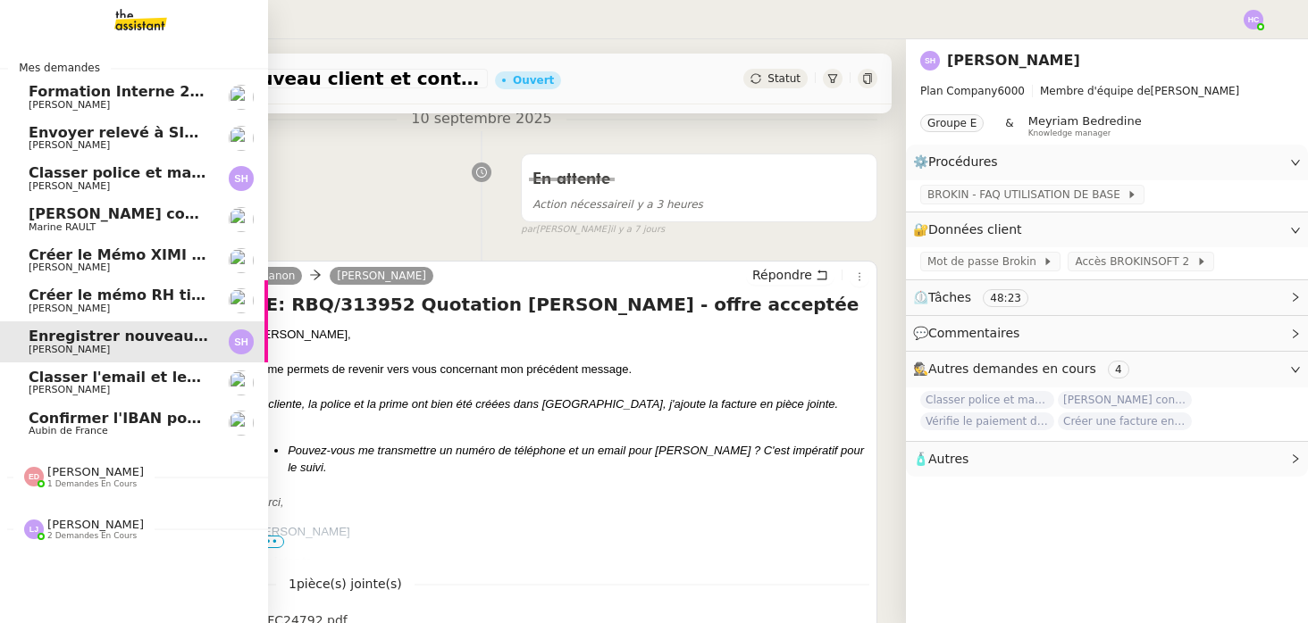
click at [105, 394] on span "[PERSON_NAME]" at bounding box center [69, 390] width 81 height 12
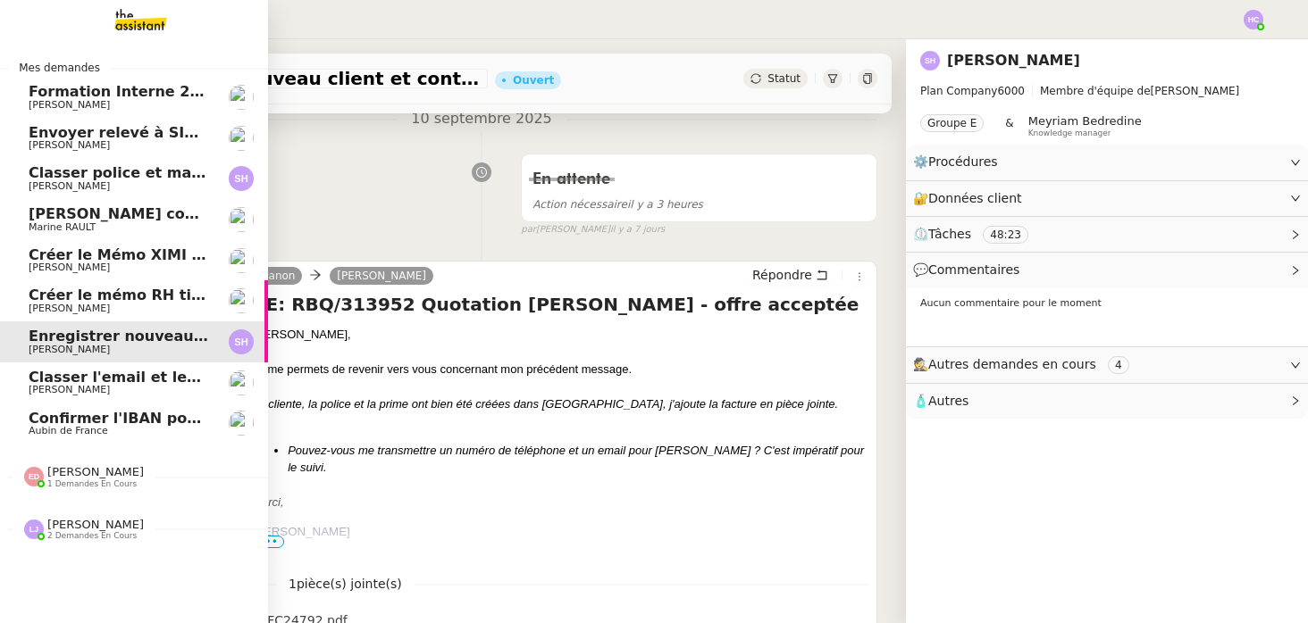
click at [102, 433] on span "Aubin de France" at bounding box center [68, 431] width 79 height 12
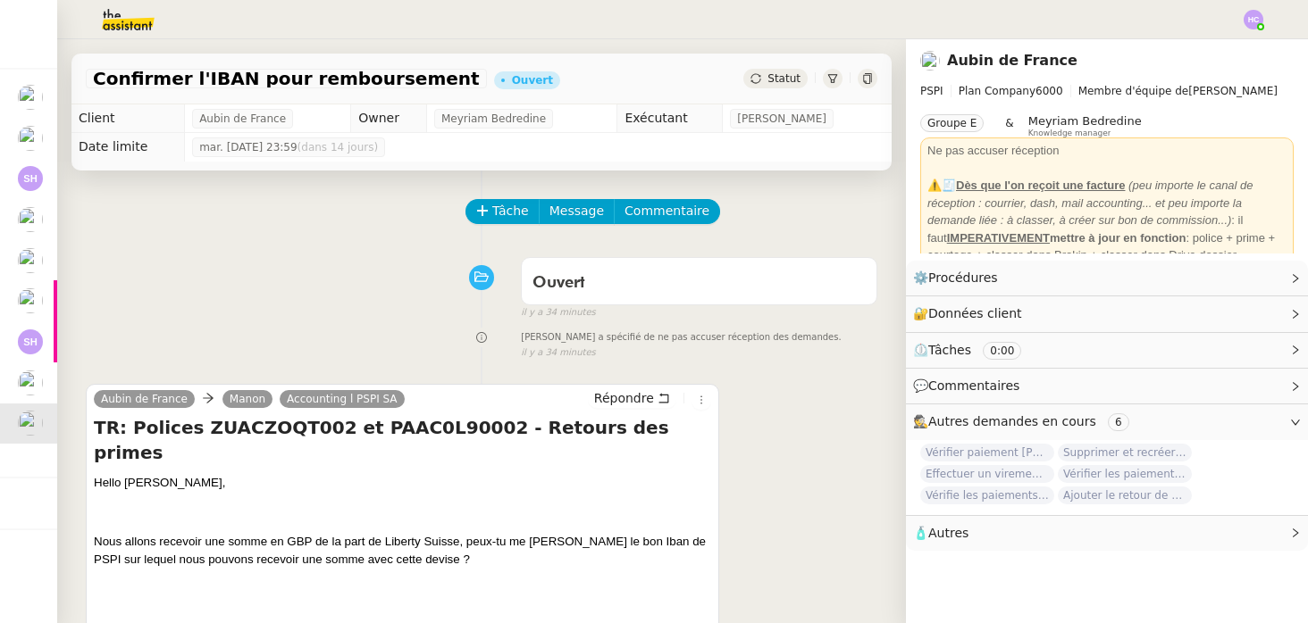
scroll to position [227, 0]
